Goal: Task Accomplishment & Management: Manage account settings

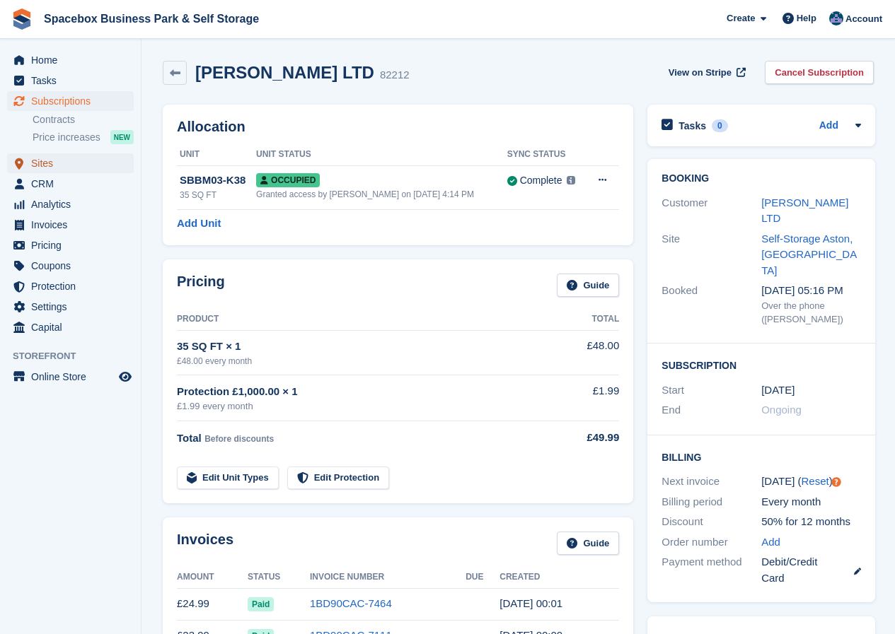
click at [41, 163] on span "Sites" at bounding box center [73, 163] width 85 height 20
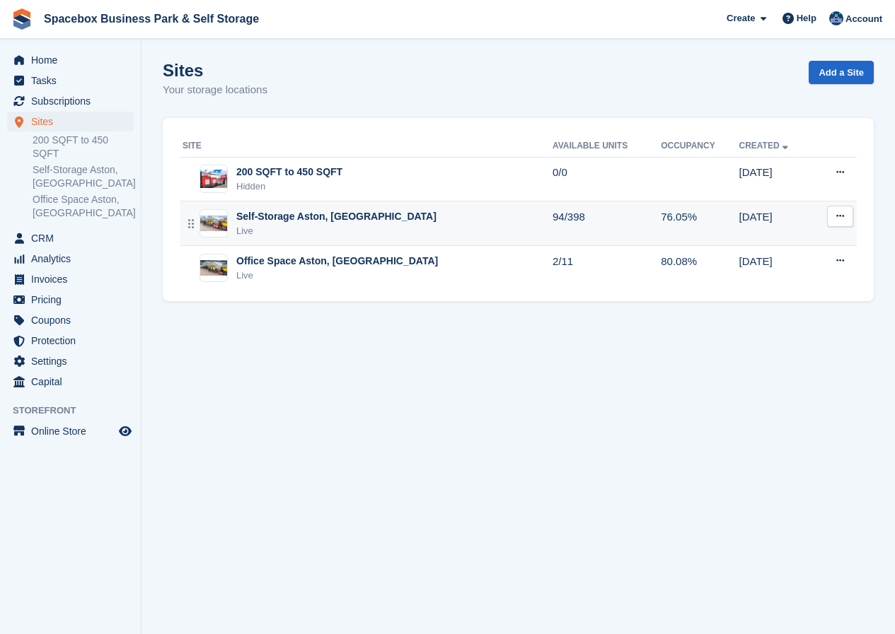
click at [258, 213] on div "Self-Storage Aston, [GEOGRAPHIC_DATA]" at bounding box center [336, 216] width 200 height 15
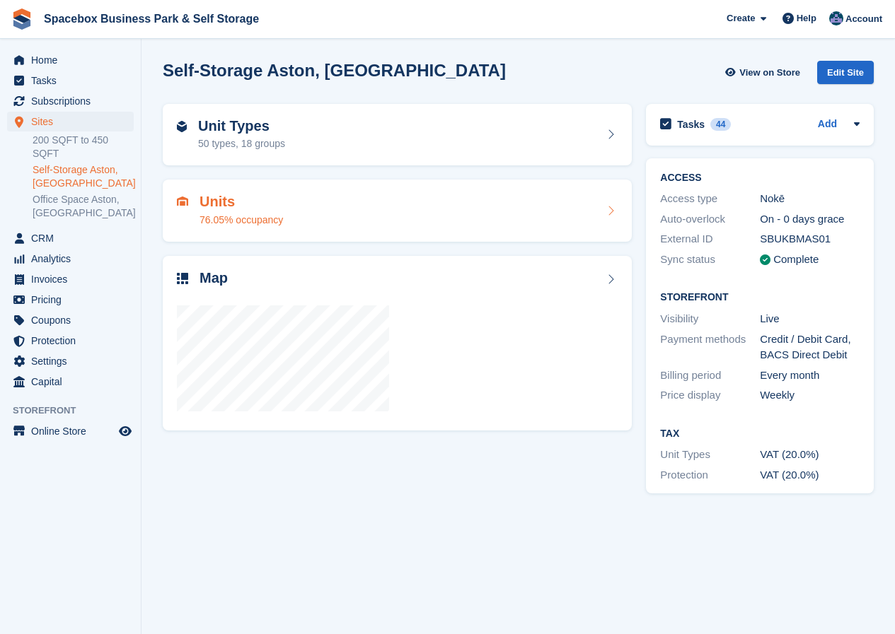
click at [211, 211] on div "Units 76.05% occupancy" at bounding box center [240, 211] width 83 height 34
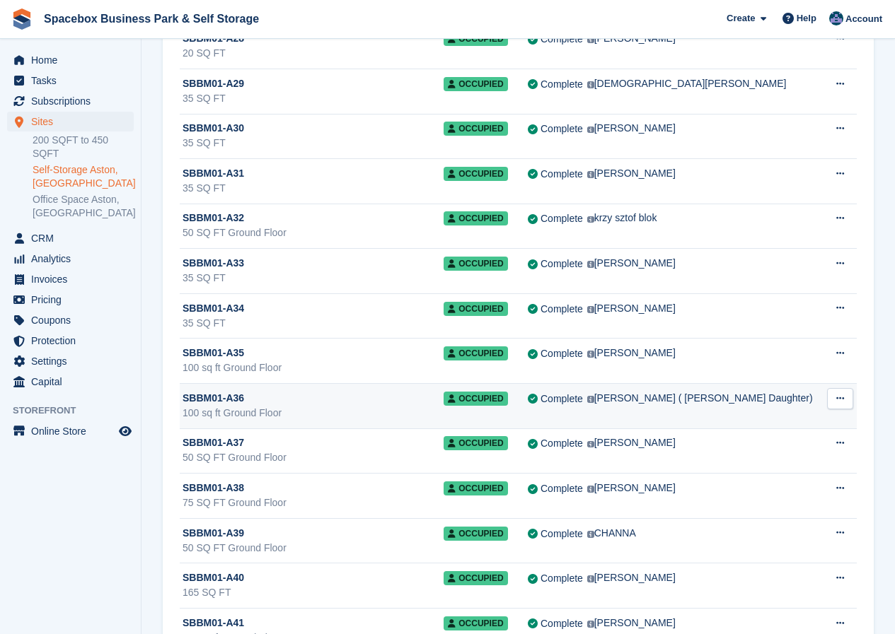
scroll to position [1415, 0]
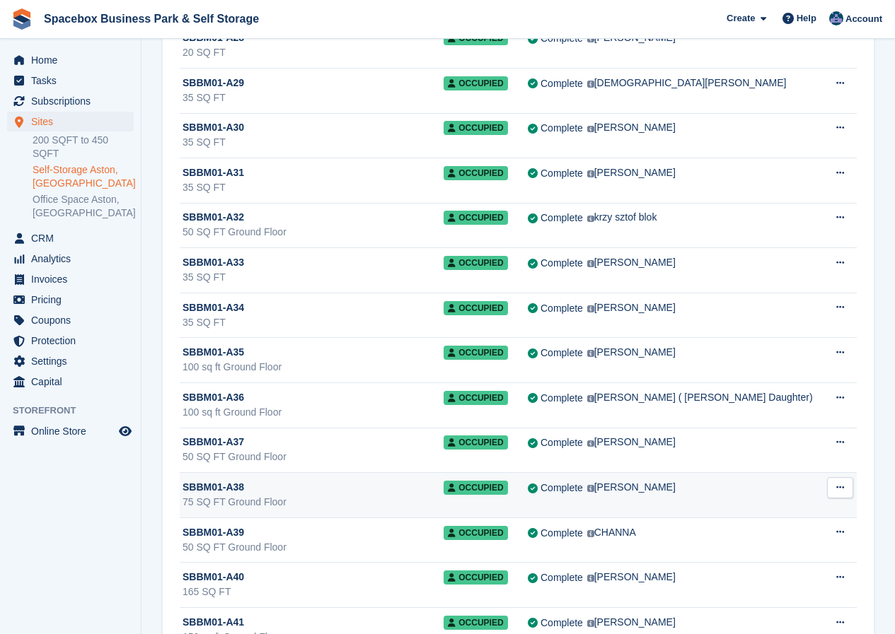
click at [274, 484] on div "SBBM01-A38" at bounding box center [312, 487] width 261 height 15
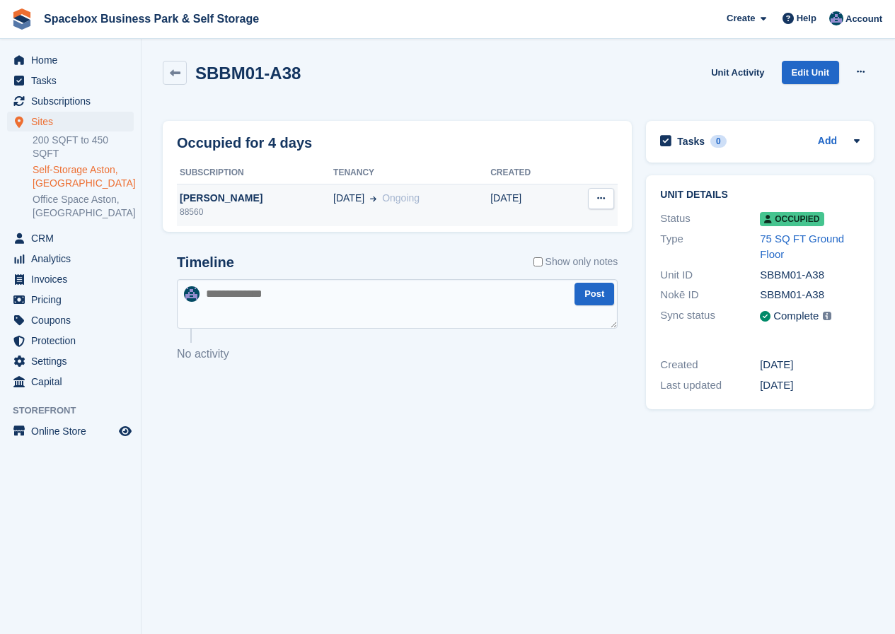
click at [187, 199] on div "[PERSON_NAME]" at bounding box center [255, 198] width 156 height 15
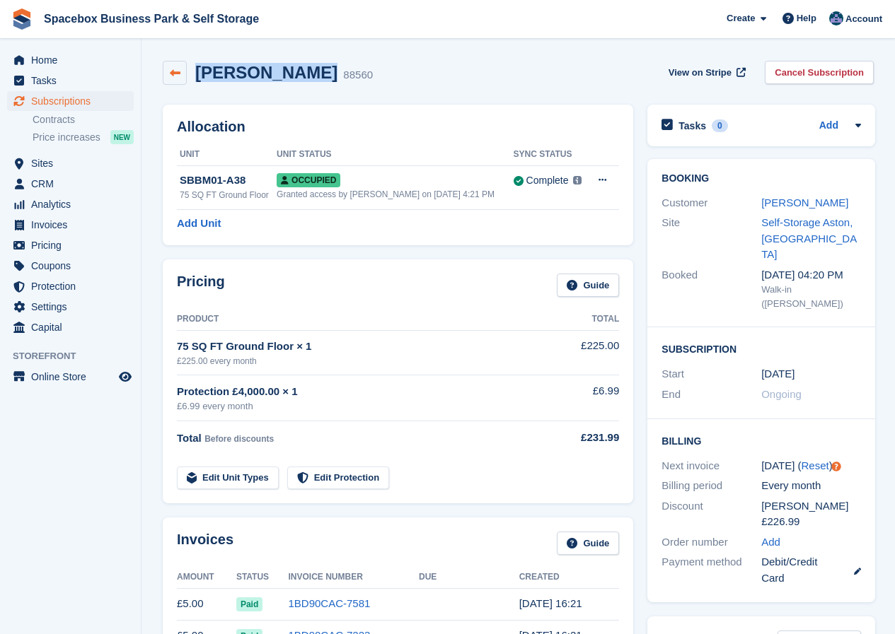
drag, startPoint x: 310, startPoint y: 74, endPoint x: 175, endPoint y: 61, distance: 135.8
click at [175, 61] on div "Boyd M Branch 88560" at bounding box center [268, 73] width 210 height 24
copy div "[PERSON_NAME]"
click at [49, 78] on span "Tasks" at bounding box center [73, 81] width 85 height 20
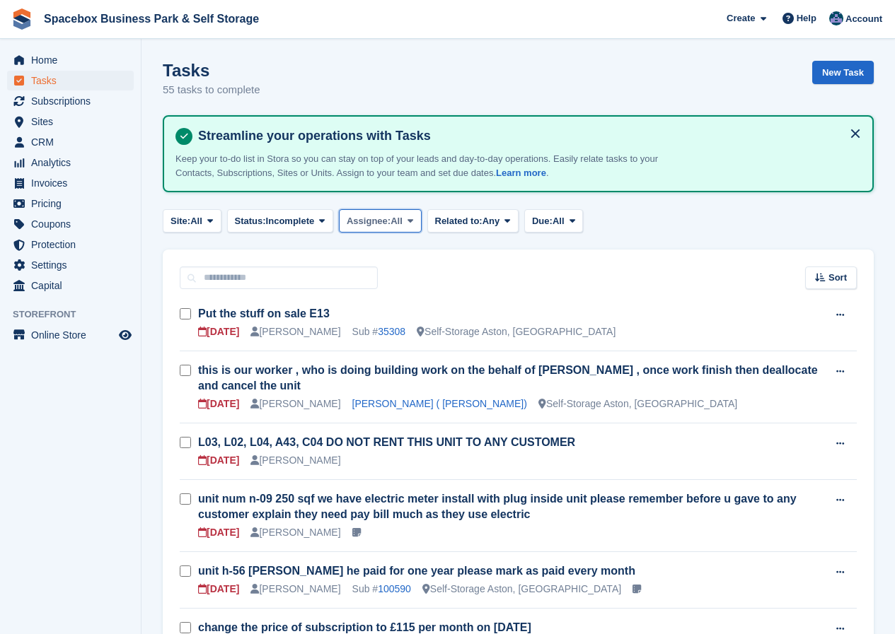
click at [405, 221] on button "Assignee: All" at bounding box center [380, 220] width 83 height 23
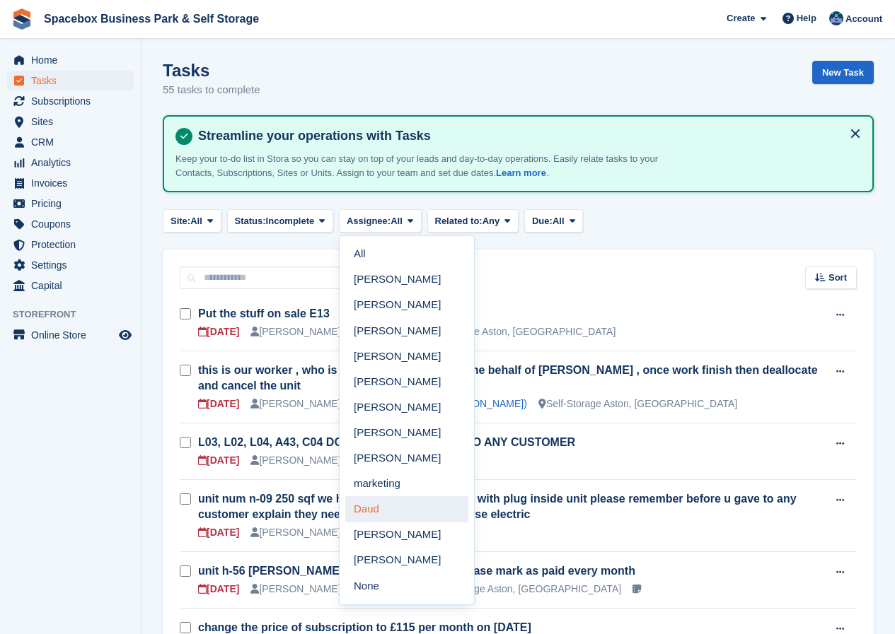
click at [383, 509] on link "Daud" at bounding box center [406, 509] width 123 height 25
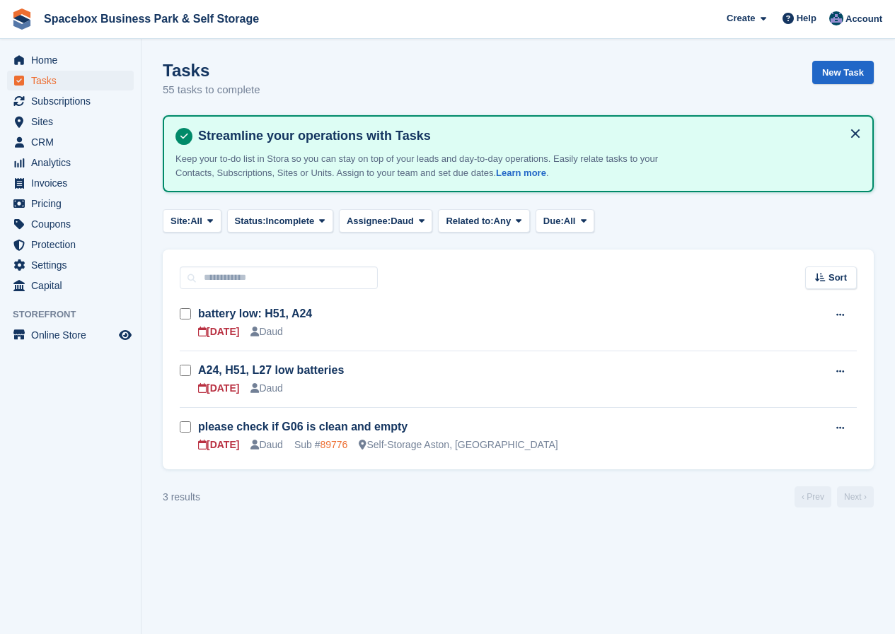
click at [333, 443] on link "89776" at bounding box center [334, 444] width 28 height 11
click at [330, 446] on link "89776" at bounding box center [334, 444] width 28 height 11
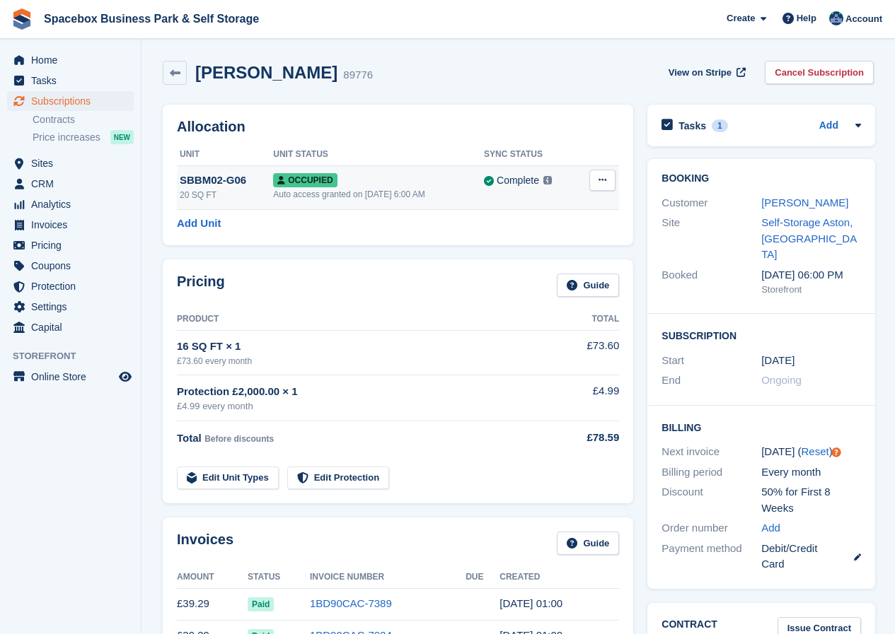
click at [598, 184] on icon at bounding box center [602, 179] width 8 height 9
click at [519, 252] on p "Deallocate" at bounding box center [547, 257] width 123 height 18
